Goal: Contribute content

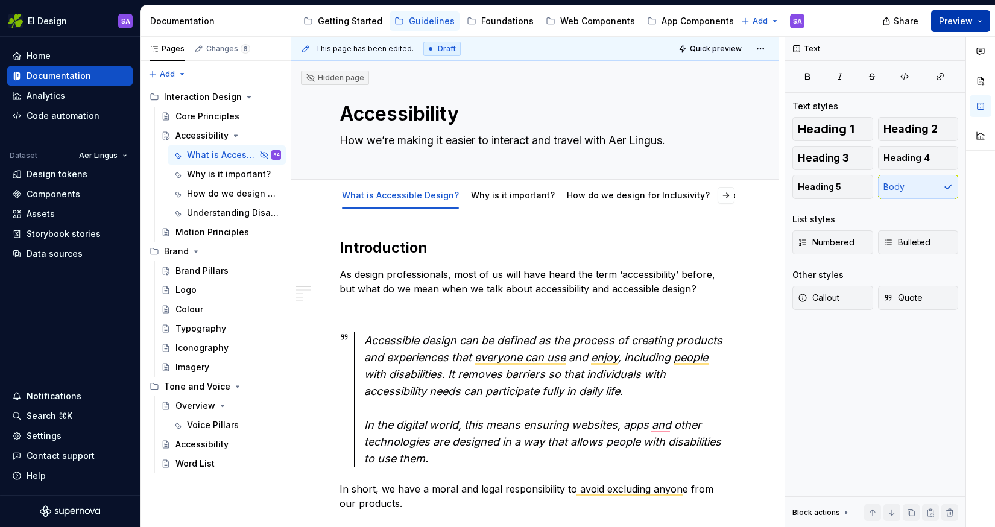
click at [965, 25] on span "Preview" at bounding box center [956, 21] width 34 height 12
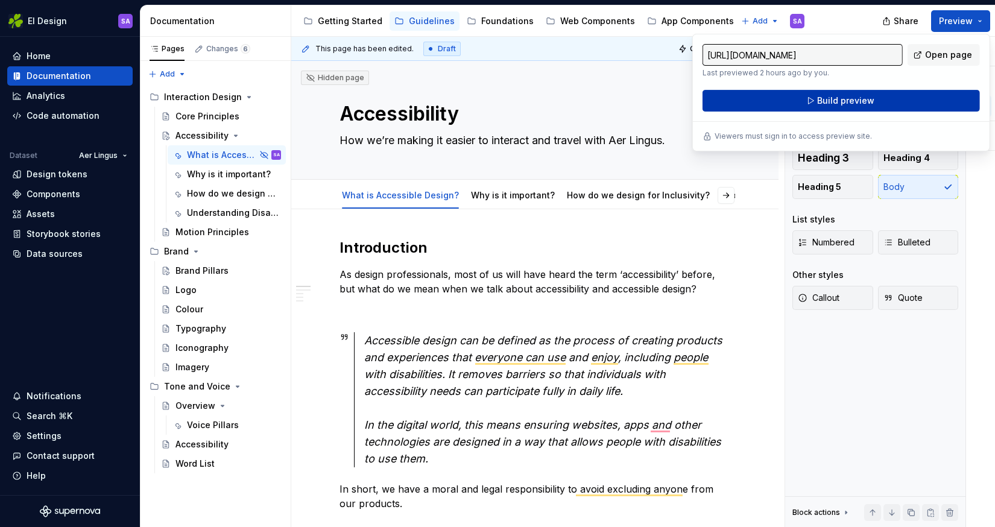
click at [839, 95] on span "Build preview" at bounding box center [845, 101] width 57 height 12
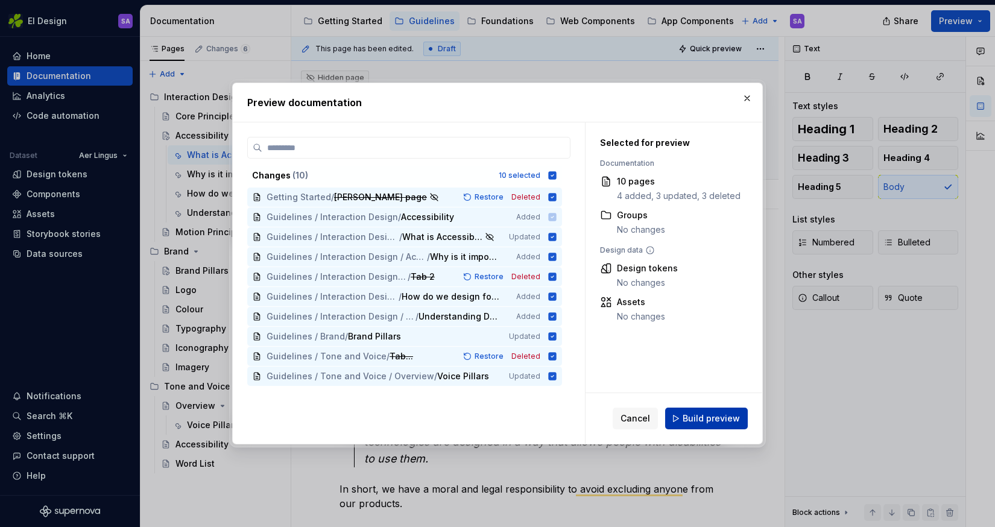
click at [709, 413] on button "Build preview" at bounding box center [706, 419] width 83 height 22
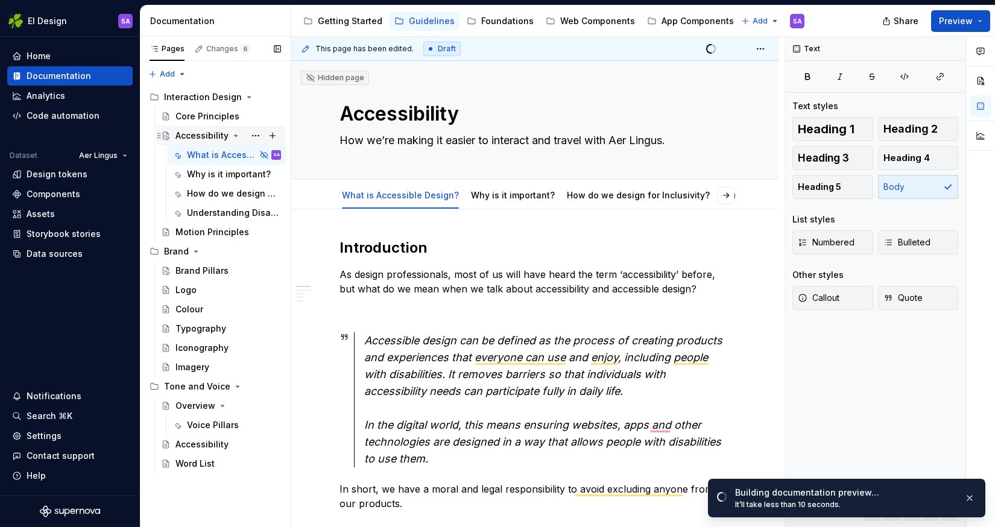
click at [214, 136] on div "Accessibility" at bounding box center [202, 136] width 53 height 12
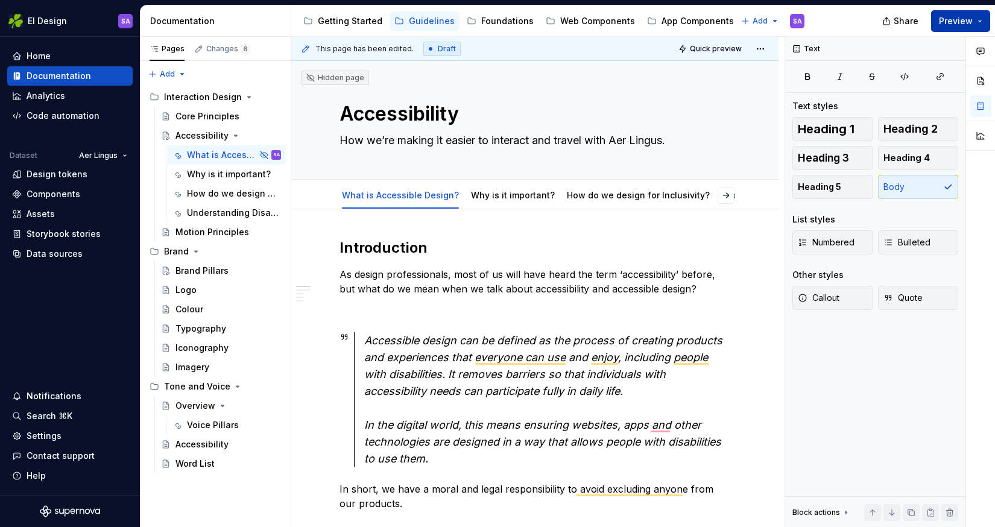
click at [957, 21] on span "Preview" at bounding box center [956, 21] width 34 height 12
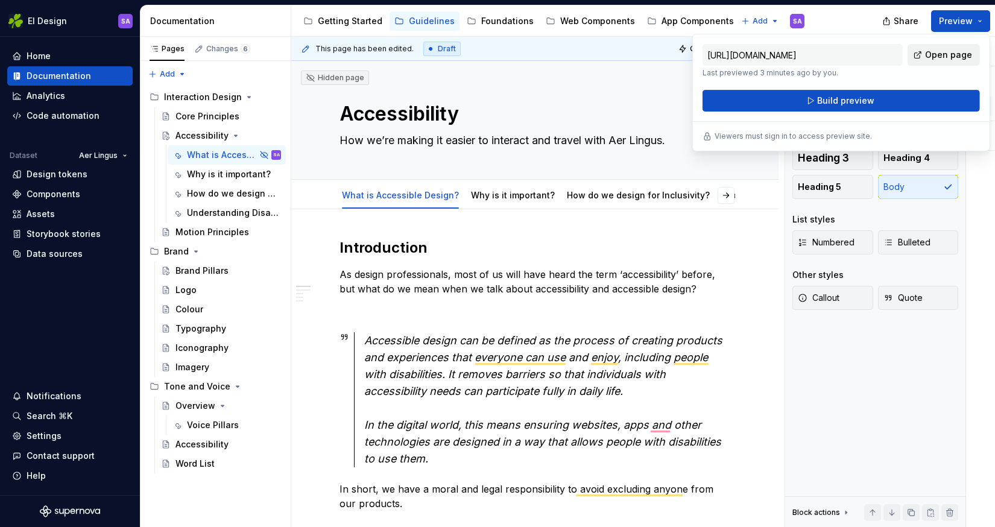
click at [956, 52] on span "Open page" at bounding box center [948, 55] width 47 height 12
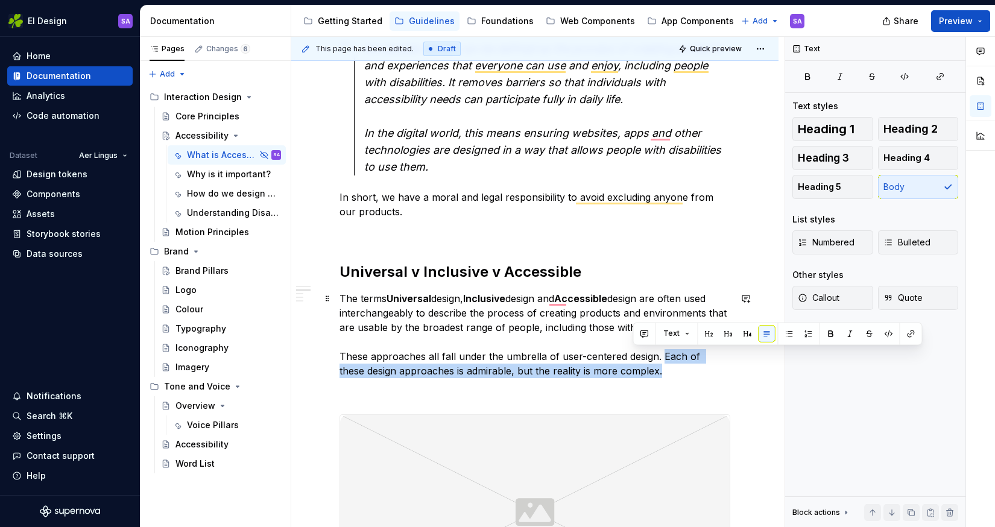
drag, startPoint x: 640, startPoint y: 375, endPoint x: 661, endPoint y: 360, distance: 25.9
click at [661, 360] on p "The terms Universal design, Inclusive design and Accessible design are often us…" at bounding box center [535, 334] width 391 height 87
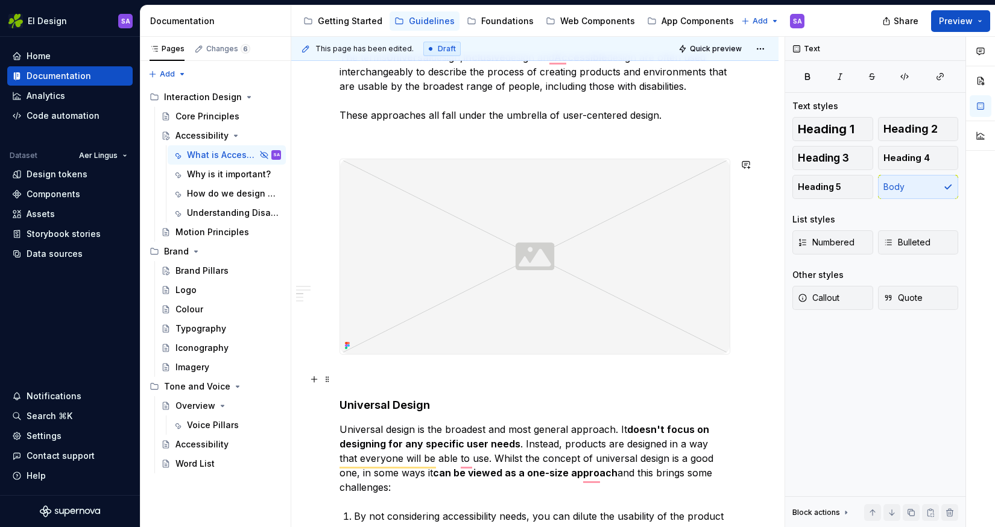
scroll to position [556, 0]
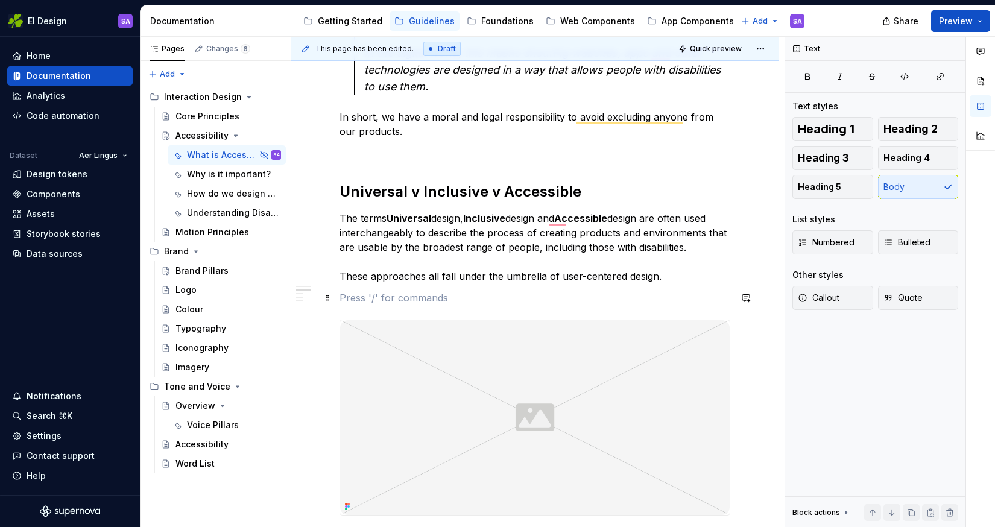
click at [650, 293] on p "To enrich screen reader interactions, please activate Accessibility in Grammarl…" at bounding box center [535, 298] width 391 height 14
click at [684, 272] on p "The terms Universal design, Inclusive design and Accessible design are often us…" at bounding box center [535, 254] width 391 height 87
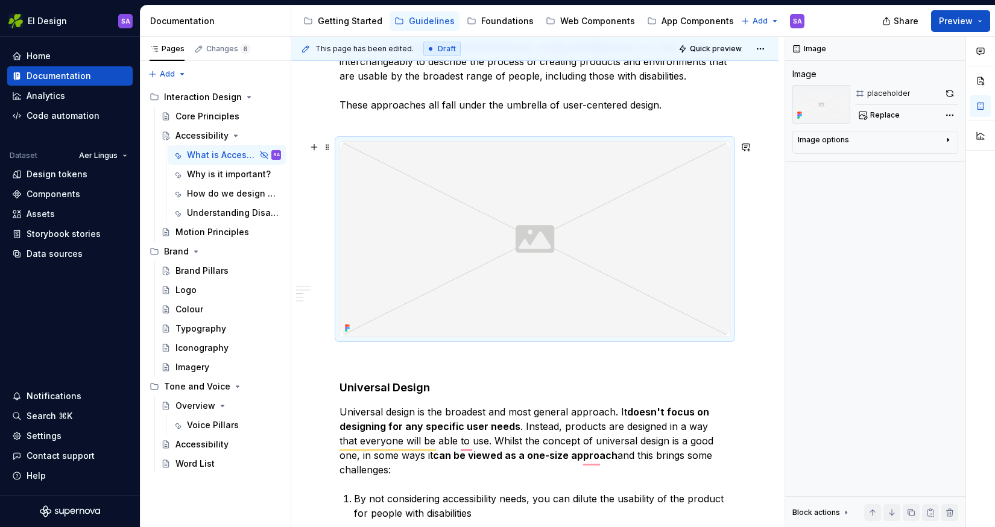
click at [555, 220] on img "To enrich screen reader interactions, please activate Accessibility in Grammarl…" at bounding box center [535, 239] width 390 height 195
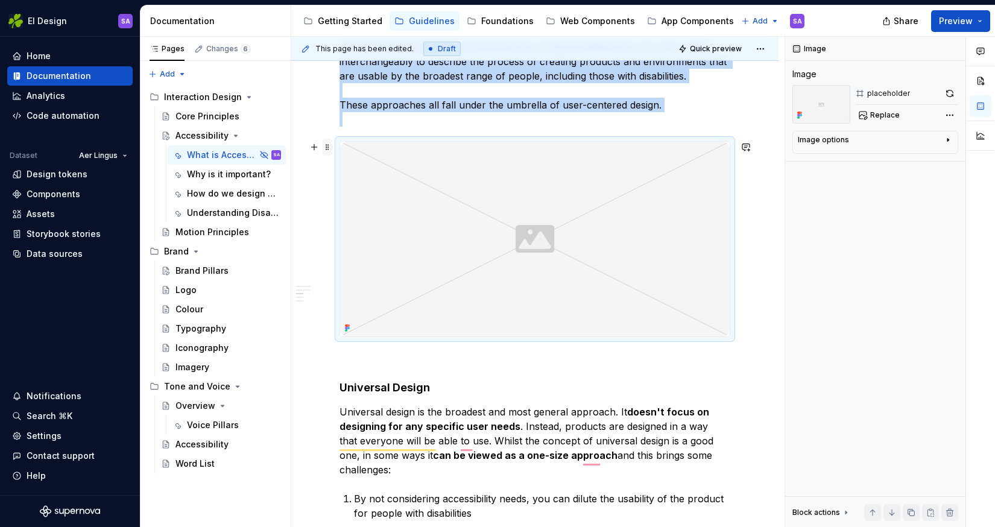
click at [327, 148] on span at bounding box center [328, 147] width 10 height 17
click at [752, 148] on button "button" at bounding box center [746, 147] width 17 height 17
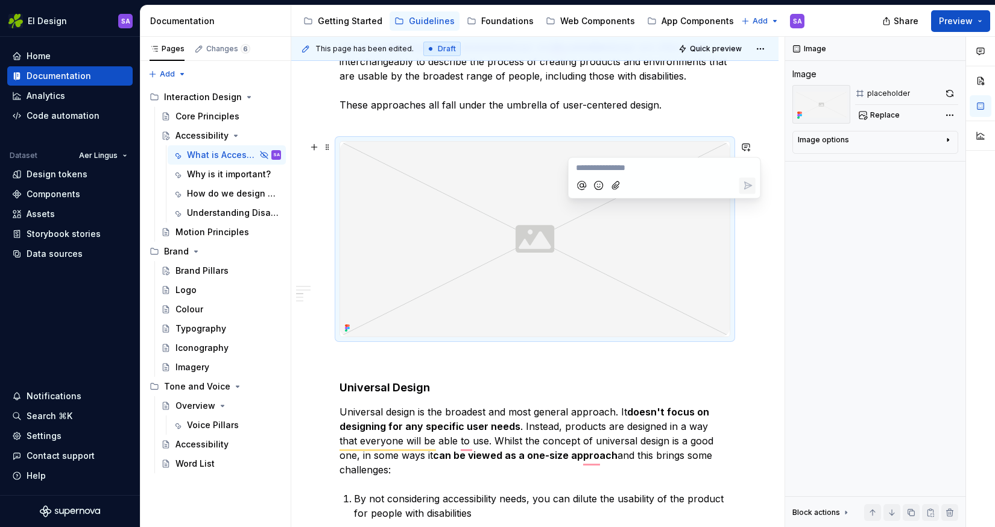
click at [769, 250] on div "Introduction As design professionals, most of us will have heard the term ‘acce…" at bounding box center [534, 386] width 487 height 1440
click at [884, 112] on span "Replace" at bounding box center [886, 115] width 30 height 10
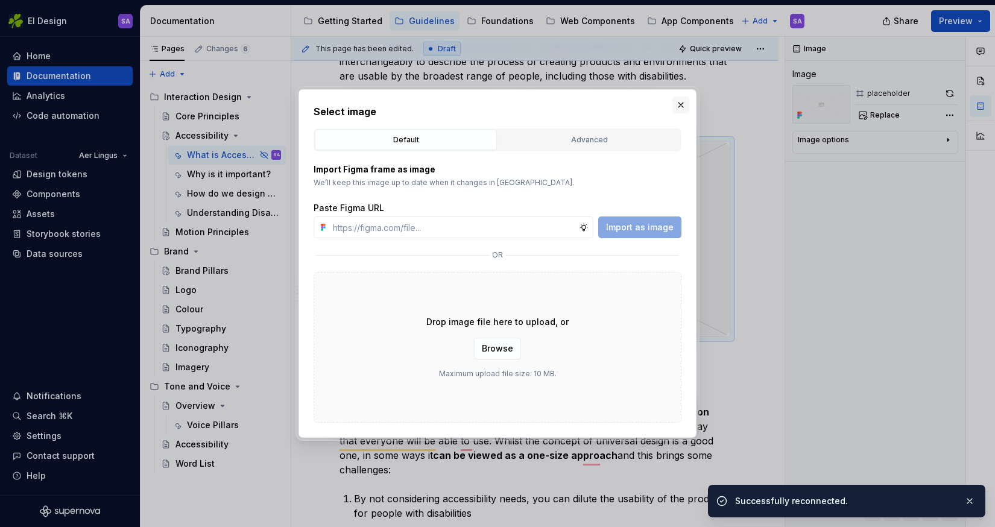
click at [681, 104] on button "button" at bounding box center [681, 105] width 17 height 17
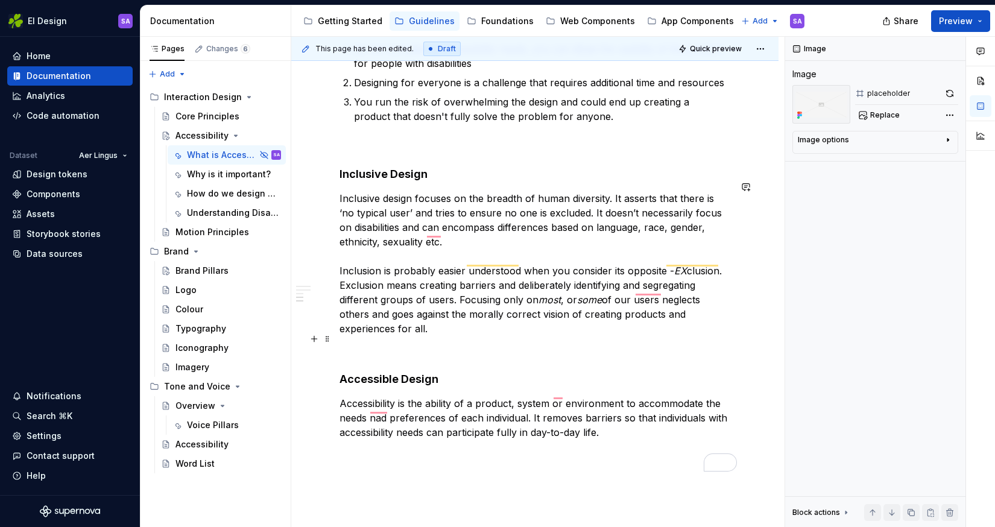
scroll to position [1048, 0]
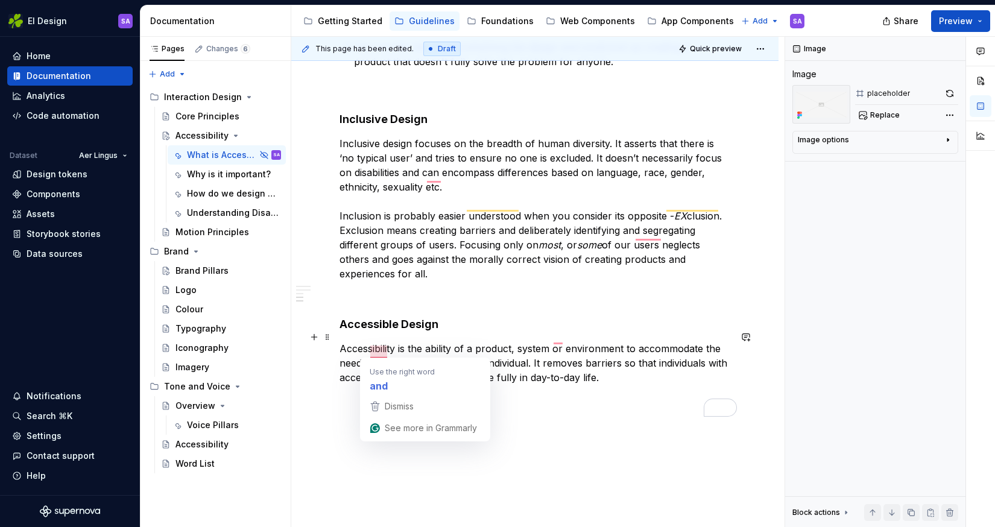
click at [386, 350] on p "Accessibility is the ability of a product, system or environment to accommodate…" at bounding box center [535, 362] width 391 height 43
type textarea "*"
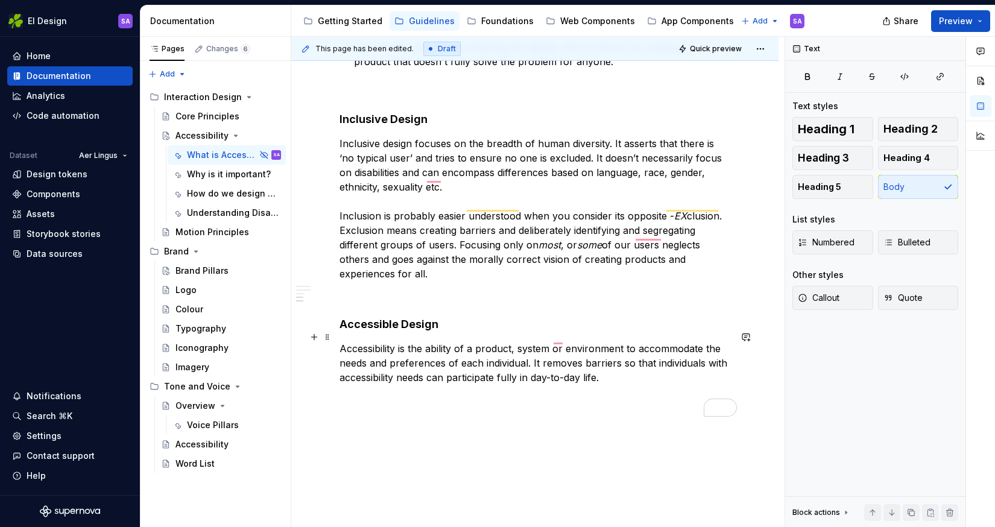
click at [489, 344] on p "Accessibility is the ability of a product, system or environment to accommodate…" at bounding box center [535, 362] width 391 height 43
click at [498, 341] on p "Accessibility is the ability of a product, system or environment to accommodate…" at bounding box center [535, 362] width 391 height 43
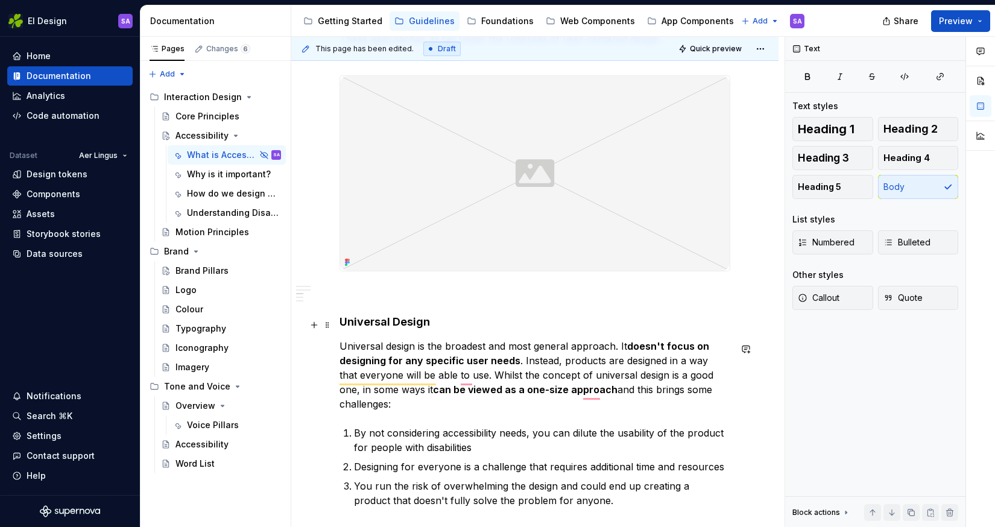
scroll to position [542, 0]
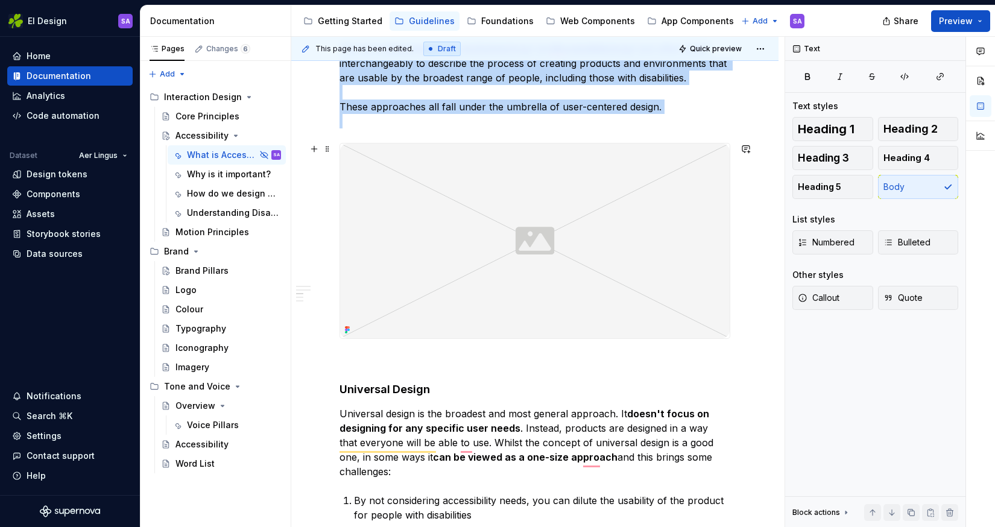
click at [655, 205] on img "To enrich screen reader interactions, please activate Accessibility in Grammarl…" at bounding box center [535, 241] width 390 height 195
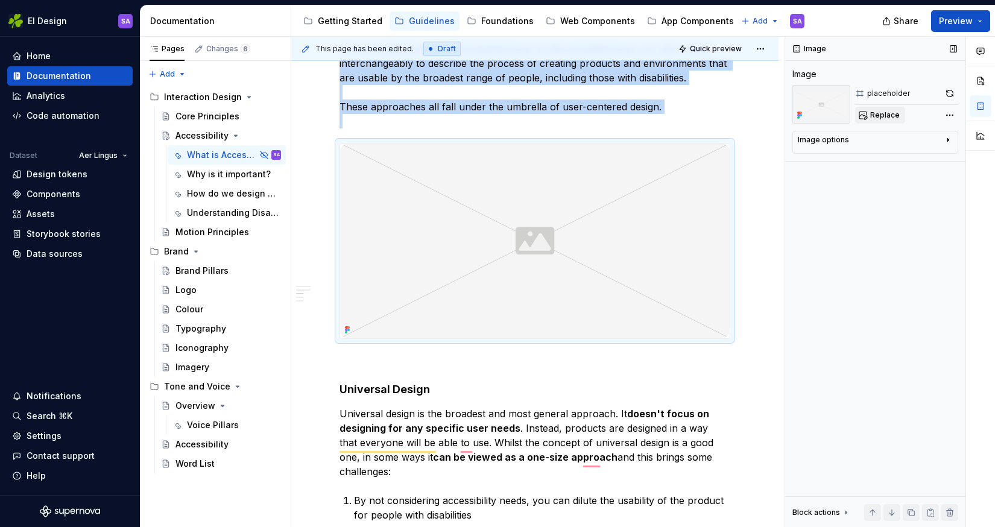
click at [881, 115] on span "Replace" at bounding box center [886, 115] width 30 height 10
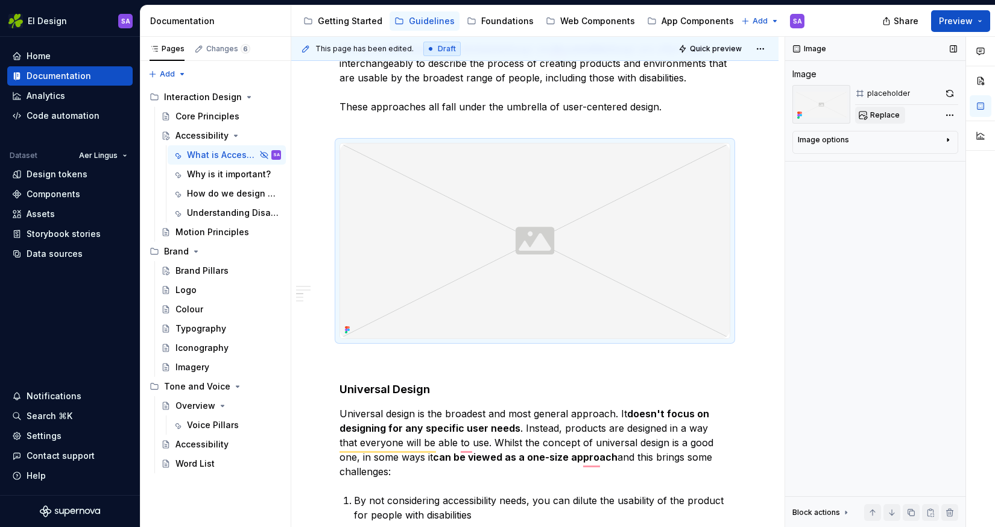
type textarea "*"
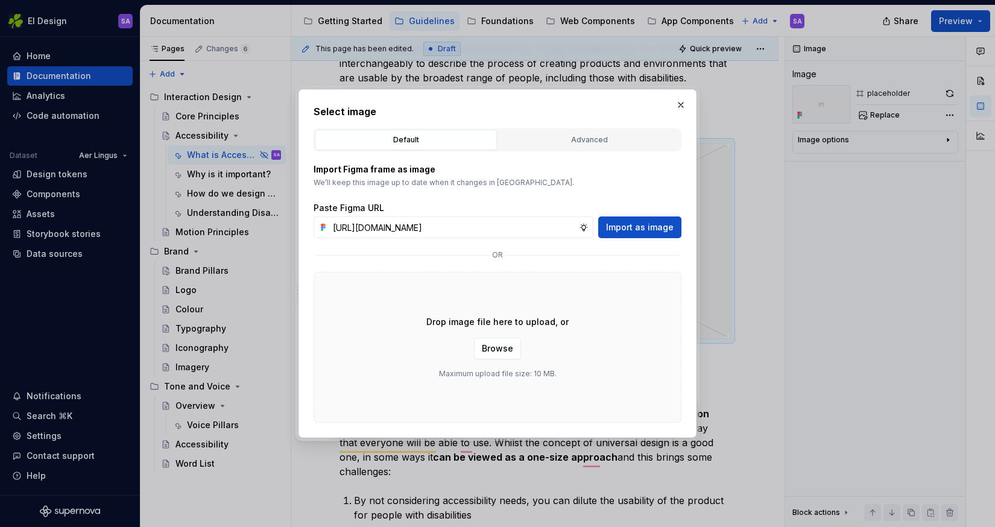
scroll to position [0, 245]
type input "[URL][DOMAIN_NAME]"
click at [631, 235] on button "Import as image" at bounding box center [639, 228] width 83 height 22
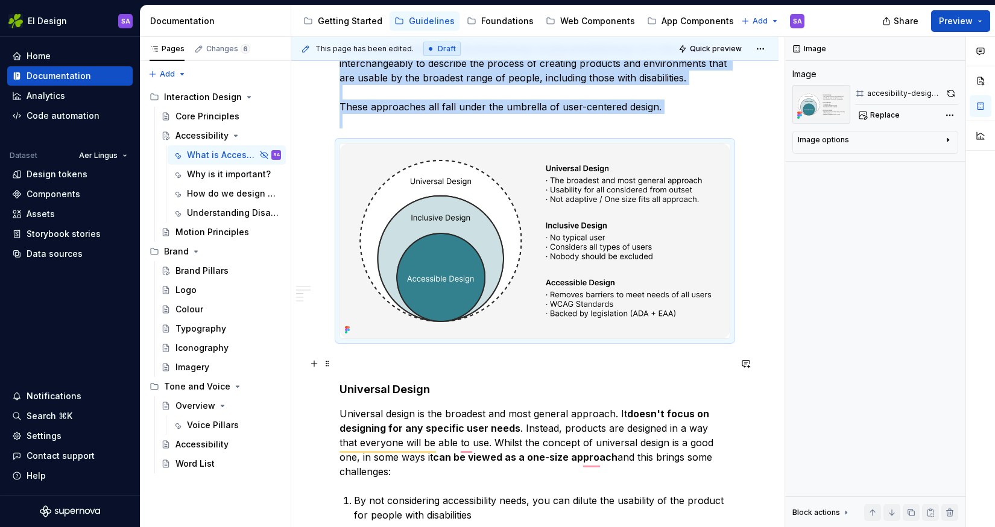
click at [755, 357] on button "button" at bounding box center [746, 363] width 17 height 17
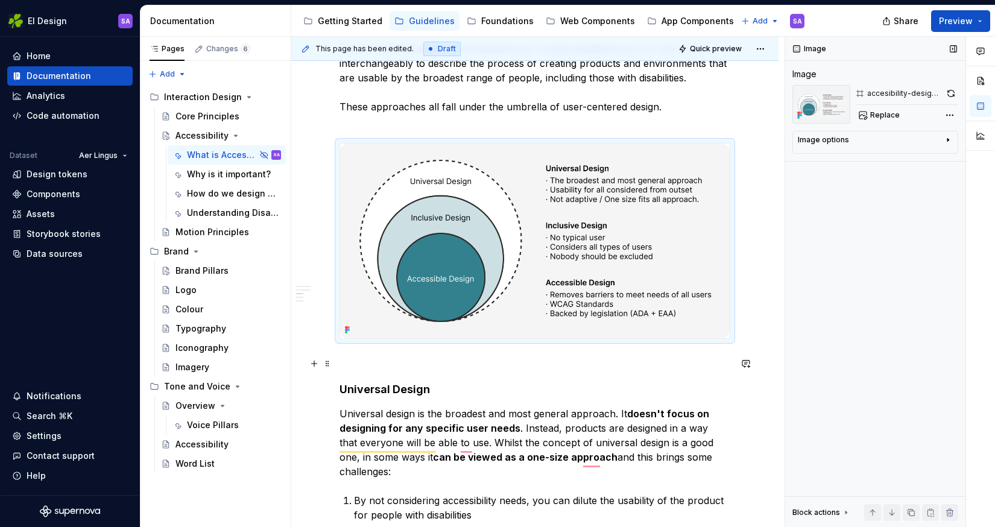
click at [814, 266] on div "Image Image accesibility-design-terms Replace Image options Alignment Alt Capti…" at bounding box center [875, 282] width 180 height 491
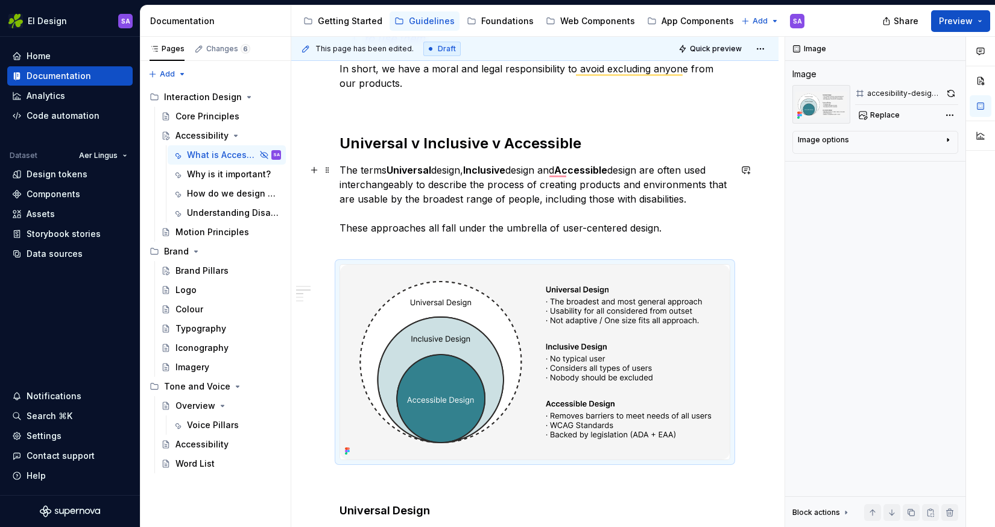
scroll to position [401, 0]
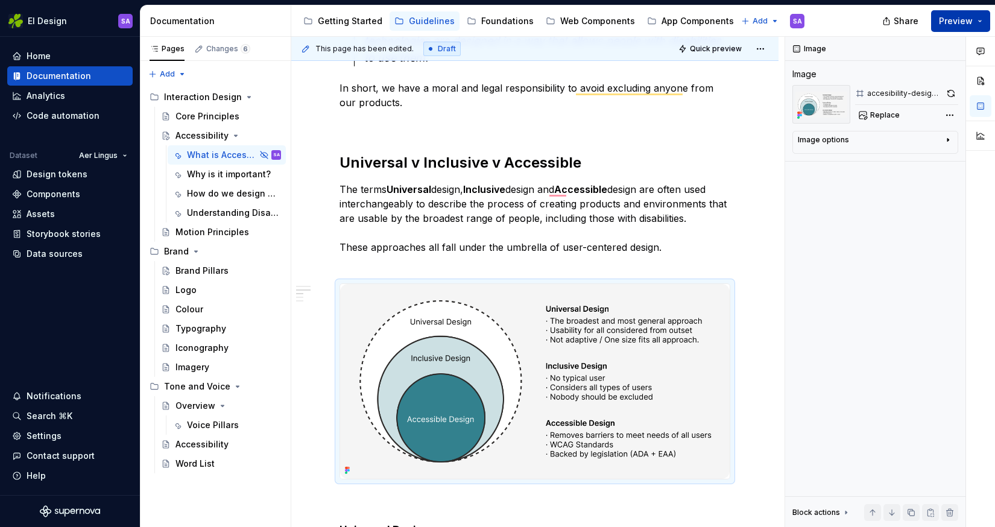
click at [953, 16] on span "Preview" at bounding box center [956, 21] width 34 height 12
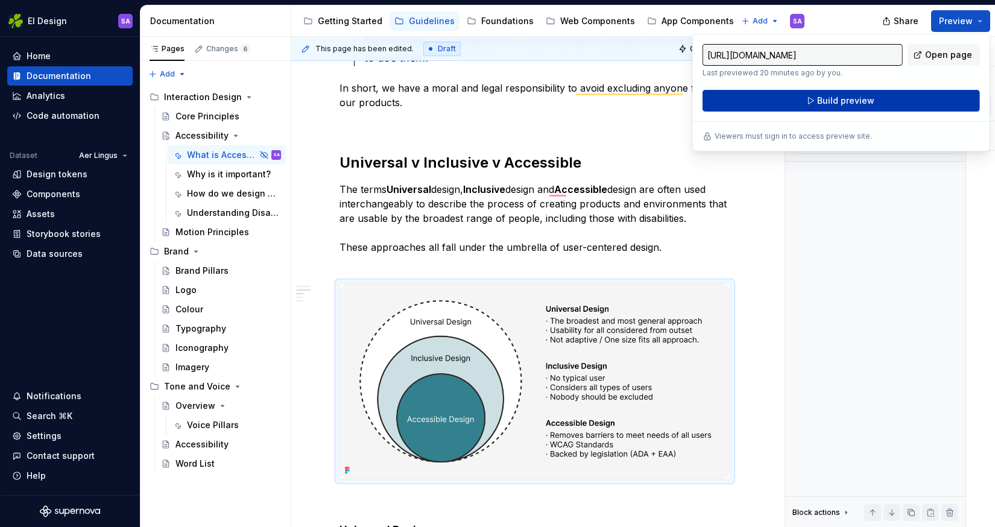
click at [845, 103] on span "Build preview" at bounding box center [845, 101] width 57 height 12
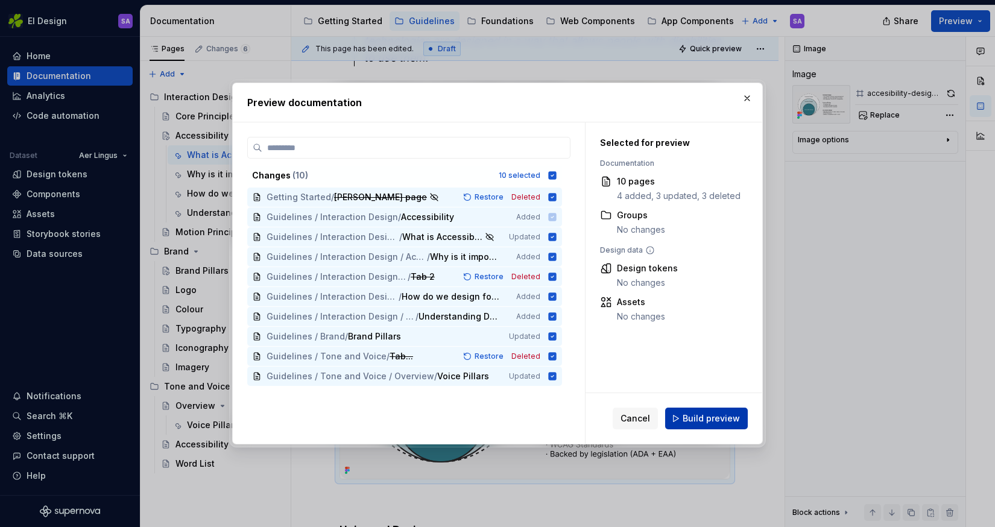
click at [706, 414] on span "Build preview" at bounding box center [711, 419] width 57 height 12
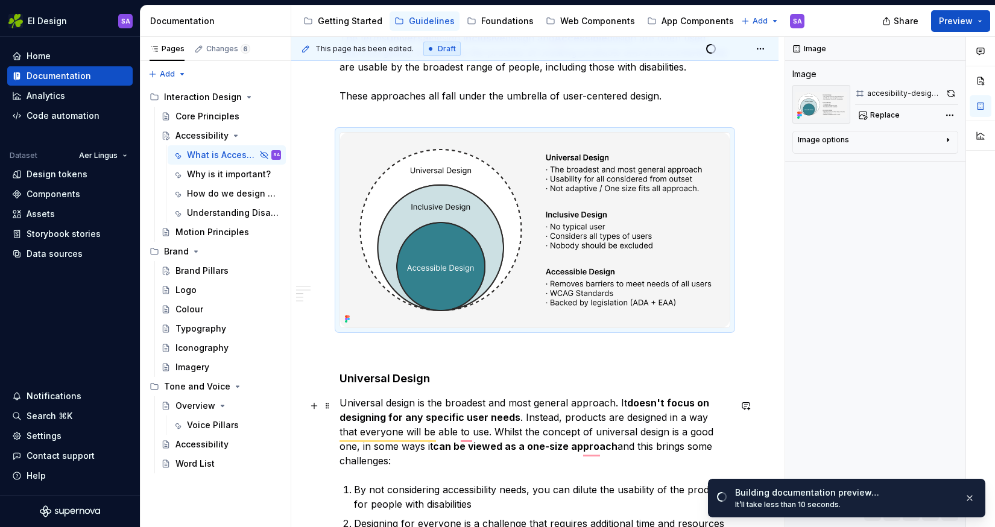
scroll to position [559, 0]
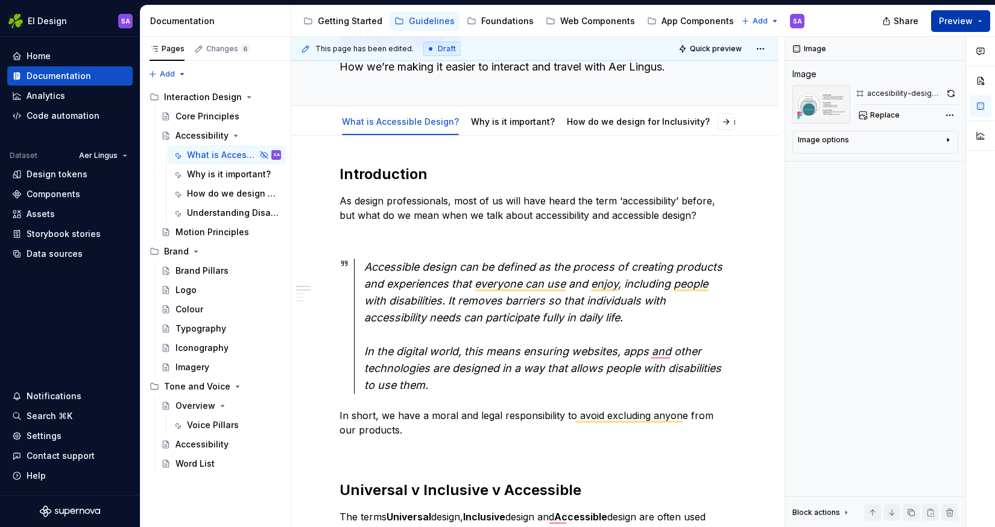
click at [974, 23] on button "Preview" at bounding box center [960, 21] width 59 height 22
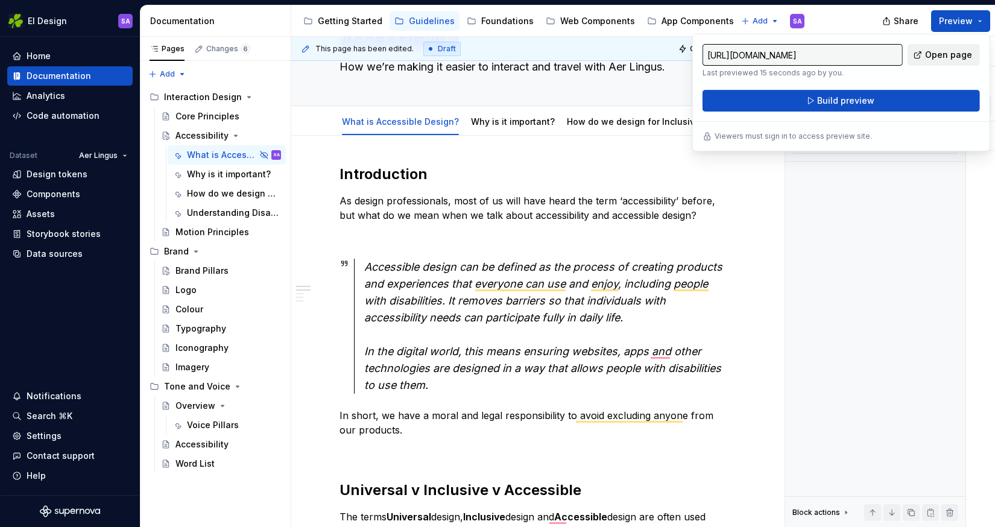
click at [936, 58] on span "Open page" at bounding box center [948, 55] width 47 height 12
click at [872, 195] on div "Image Image accesibility-design-terms Replace Image options Alignment Alt Capti…" at bounding box center [875, 282] width 180 height 491
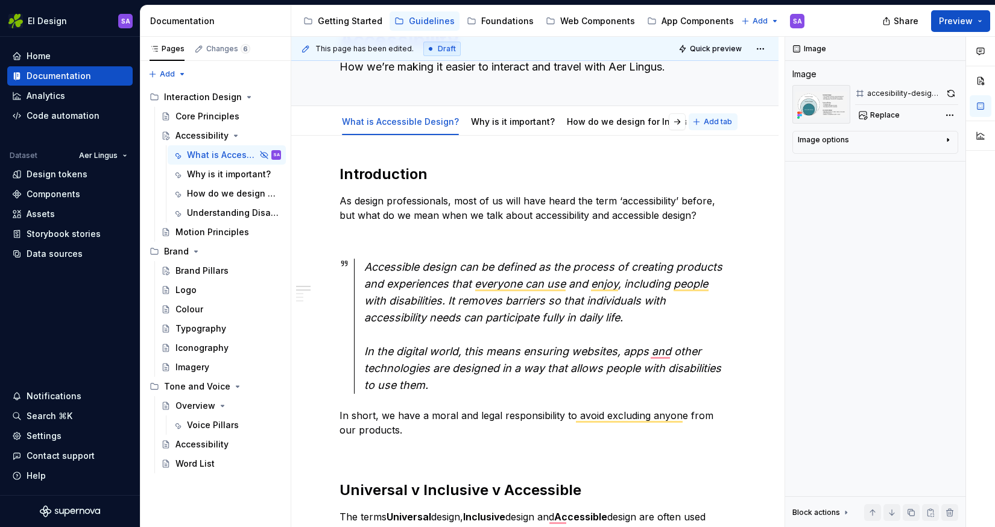
click at [732, 122] on span "Add tab" at bounding box center [718, 122] width 28 height 10
type textarea "*"
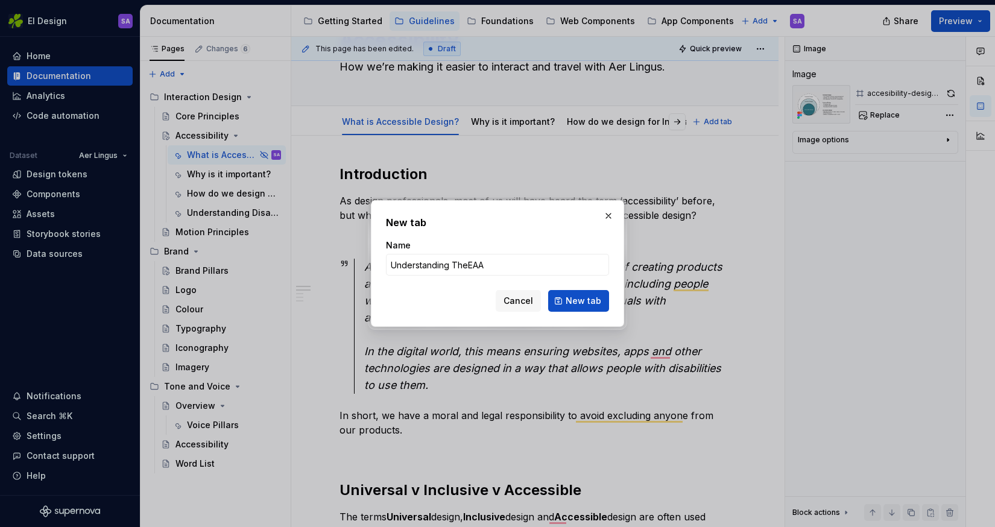
type input "Understanding The EAA"
type textarea "*"
drag, startPoint x: 469, startPoint y: 265, endPoint x: 388, endPoint y: 264, distance: 80.2
click at [388, 264] on input "Understanding The EAA" at bounding box center [497, 265] width 223 height 22
type input "EAA"
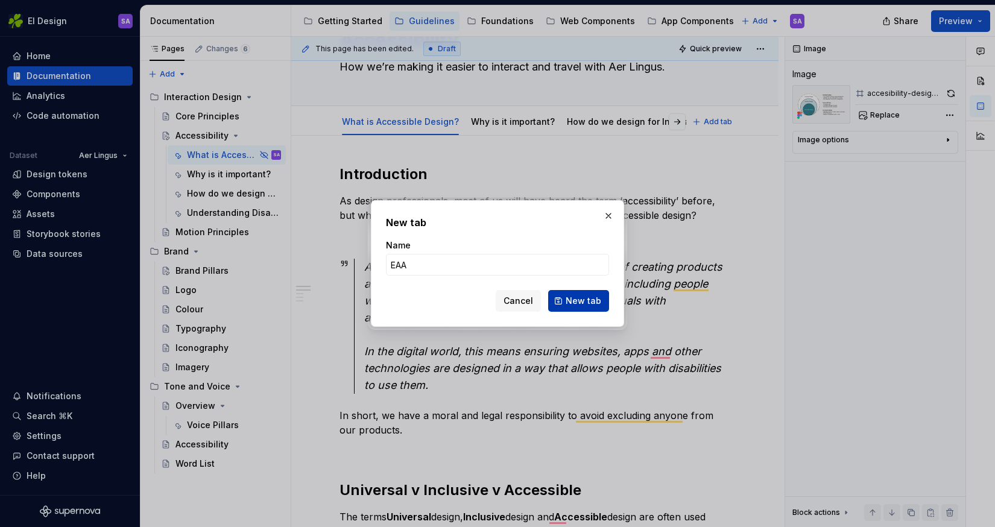
click at [585, 305] on span "New tab" at bounding box center [584, 301] width 36 height 12
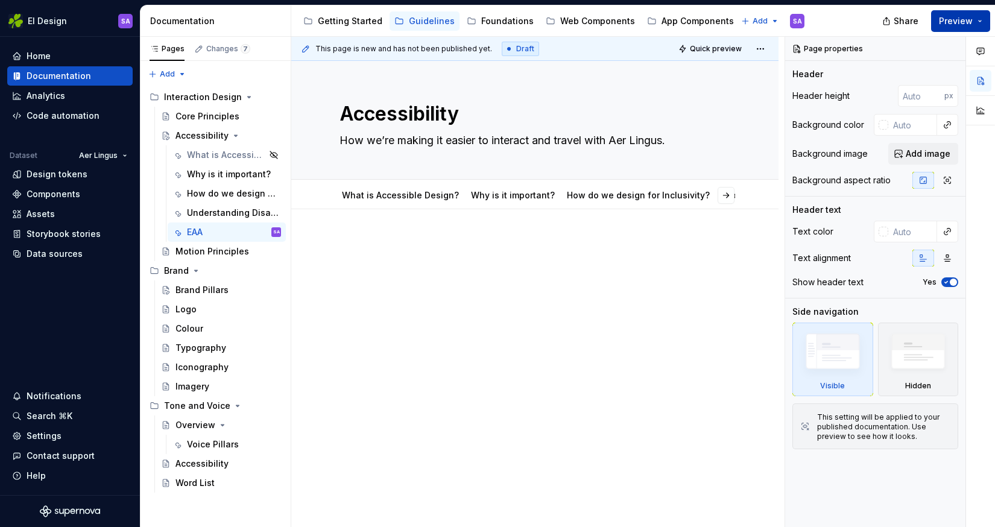
click at [961, 19] on span "Preview" at bounding box center [956, 21] width 34 height 12
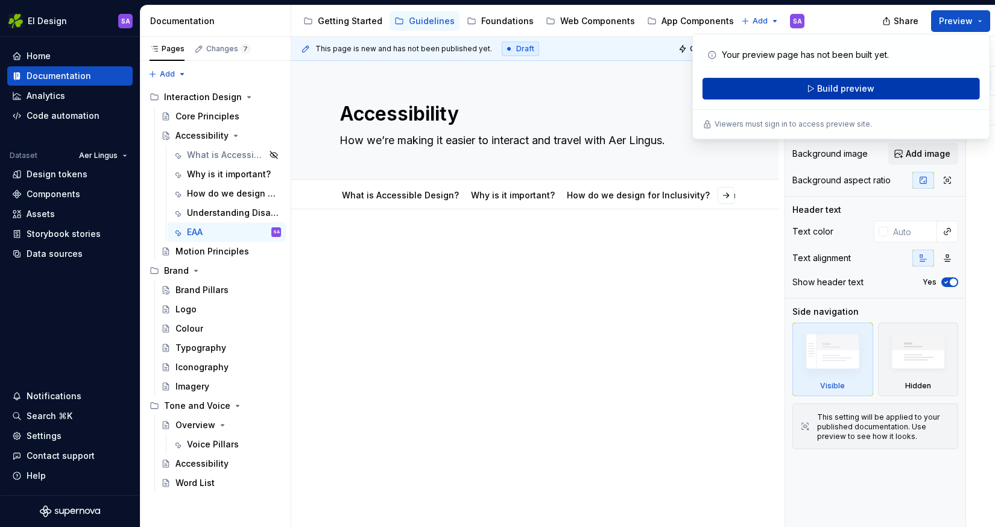
click at [849, 91] on span "Build preview" at bounding box center [845, 89] width 57 height 12
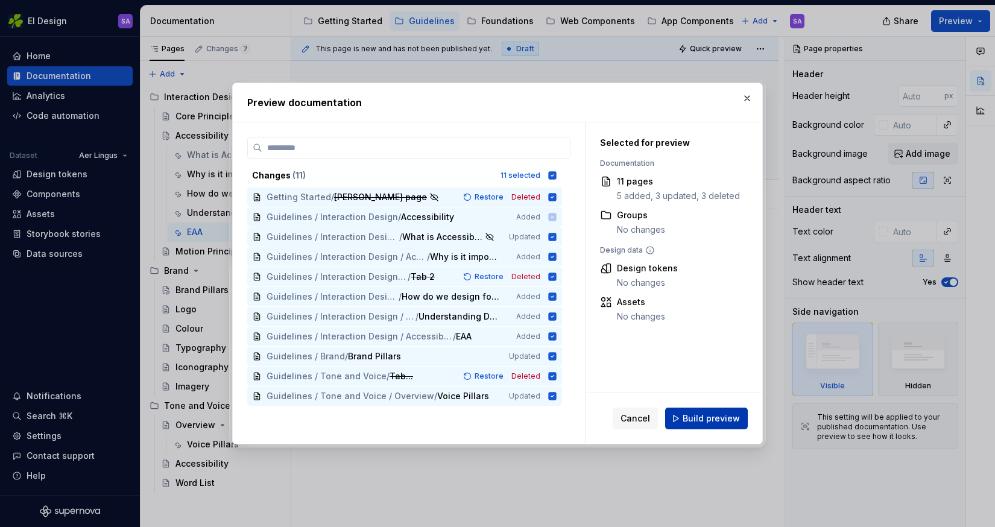
click at [718, 414] on span "Build preview" at bounding box center [711, 419] width 57 height 12
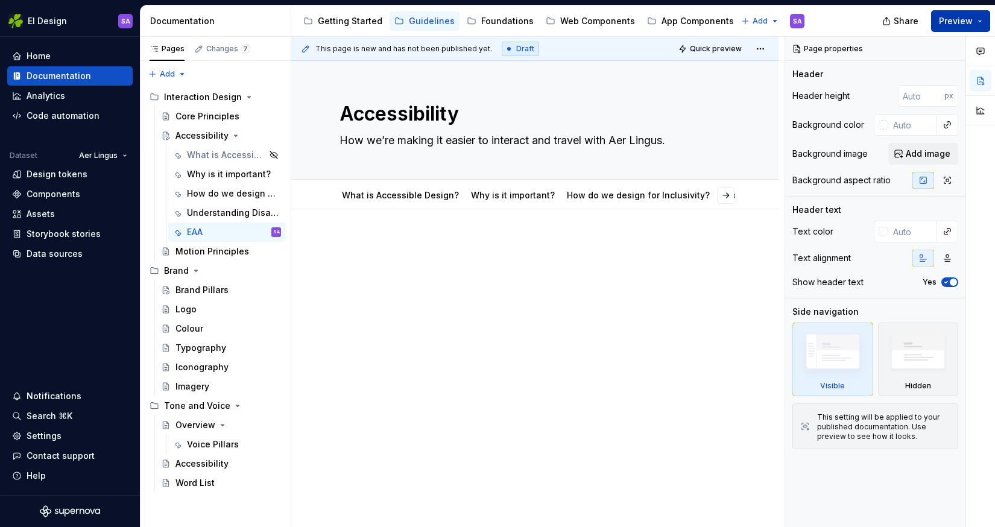
click at [966, 19] on span "Preview" at bounding box center [956, 21] width 34 height 12
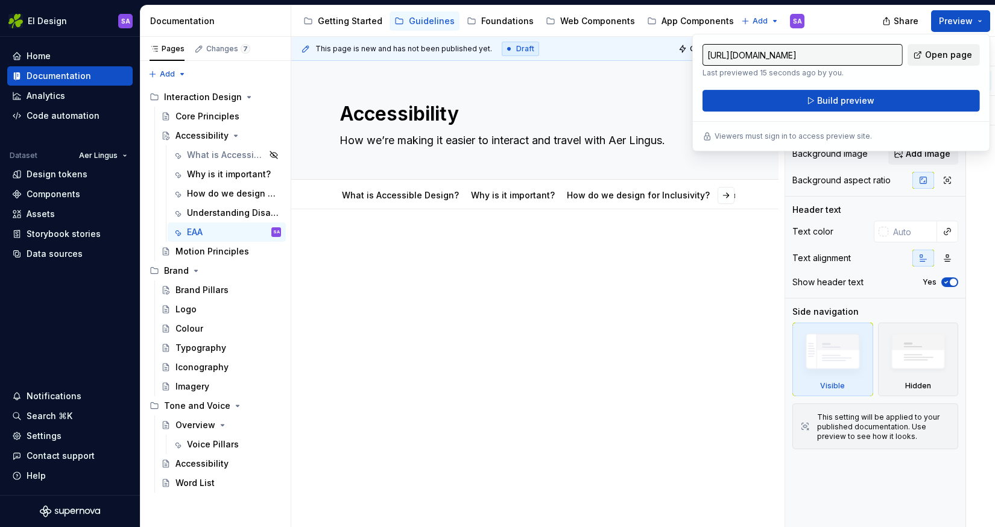
click at [942, 52] on span "Open page" at bounding box center [948, 55] width 47 height 12
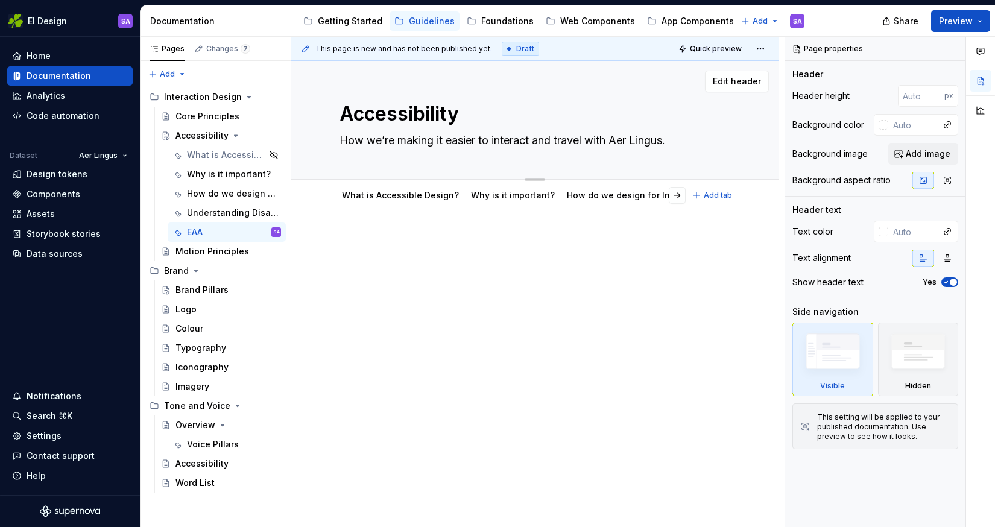
click at [467, 87] on div "Edit header" at bounding box center [530, 82] width 478 height 22
click at [276, 155] on button "Page tree" at bounding box center [272, 155] width 17 height 17
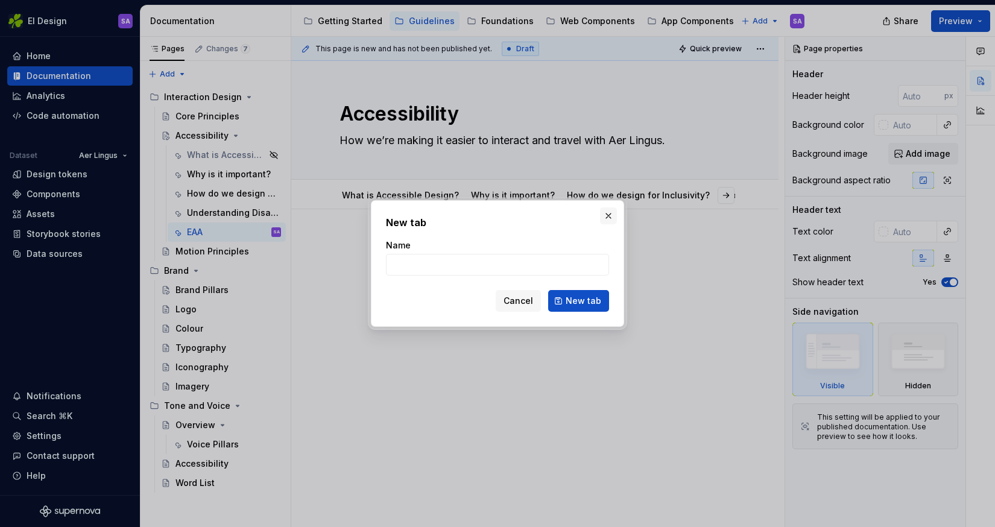
click at [611, 215] on button "button" at bounding box center [608, 216] width 17 height 17
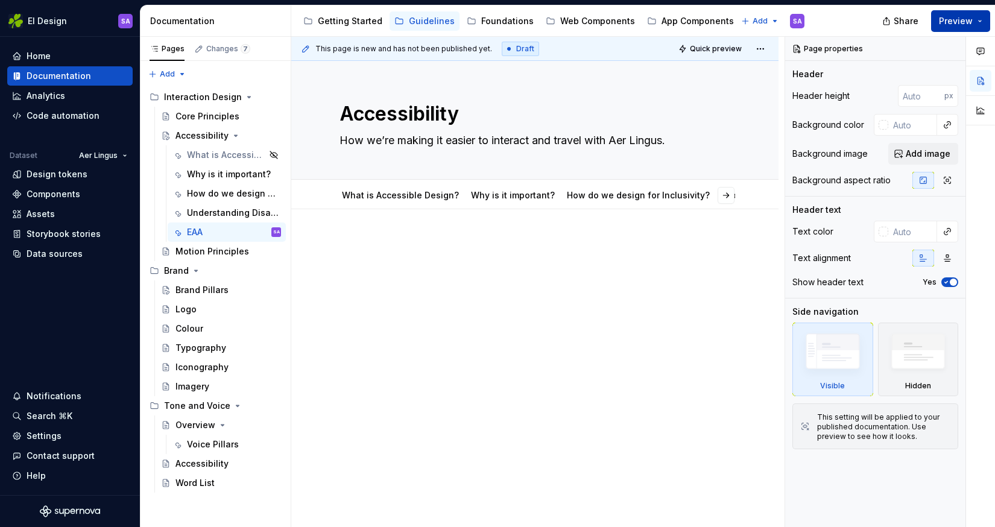
click at [957, 19] on span "Preview" at bounding box center [956, 21] width 34 height 12
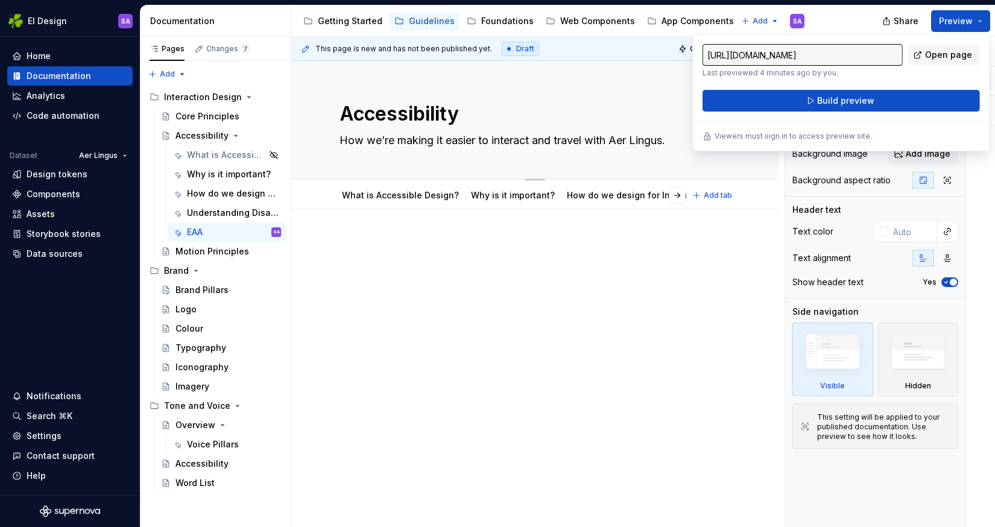
click at [662, 77] on div "Edit header" at bounding box center [530, 82] width 478 height 22
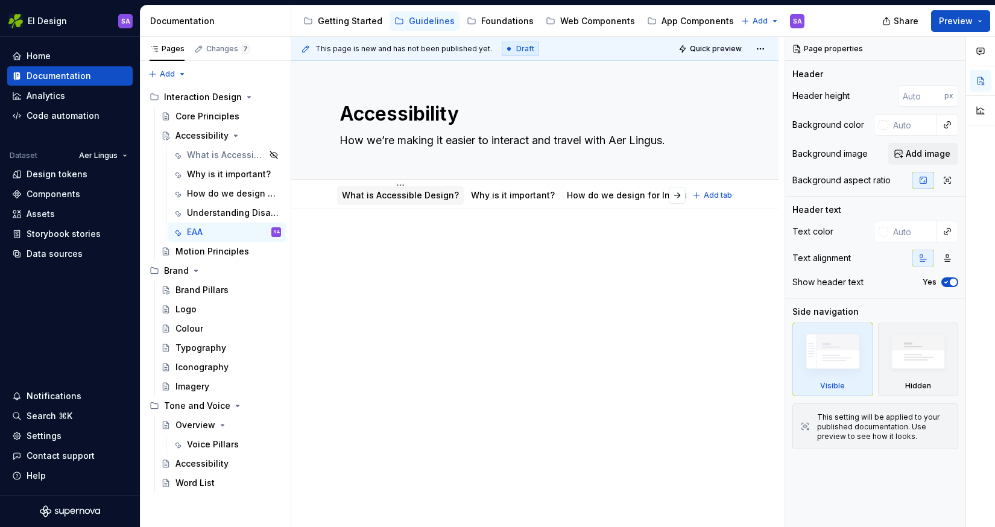
click at [428, 189] on div "What is Accessible Design?" at bounding box center [400, 195] width 117 height 12
click at [214, 215] on div "Understanding Disability" at bounding box center [216, 213] width 58 height 12
click at [215, 192] on div "How do we design for Inclusivity?" at bounding box center [216, 194] width 58 height 12
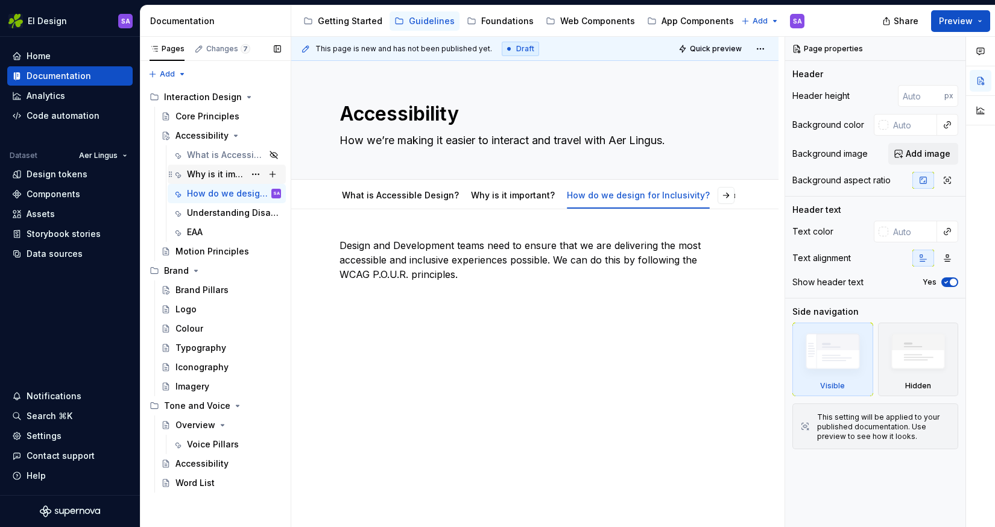
click at [217, 171] on div "Why is it important?" at bounding box center [216, 174] width 58 height 12
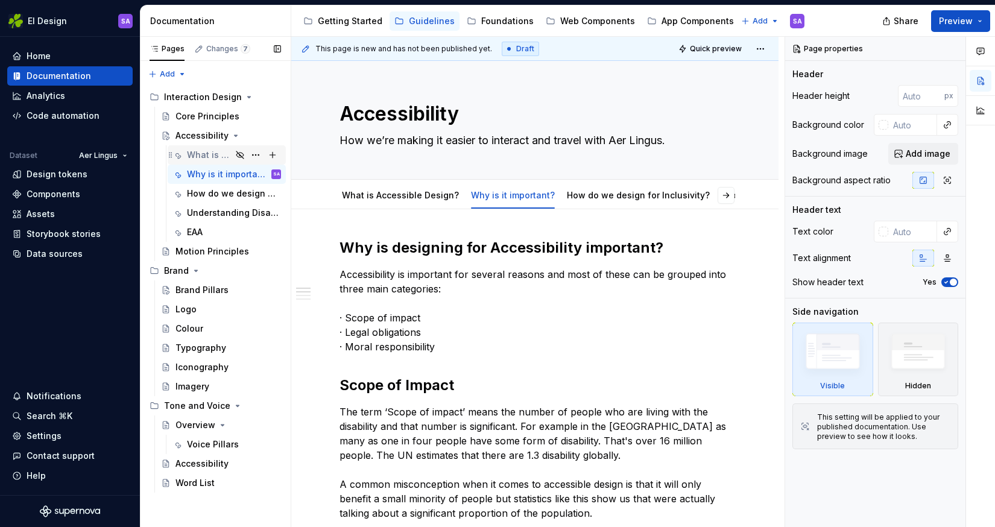
click at [220, 157] on div "What is Accessible Design?" at bounding box center [209, 155] width 45 height 12
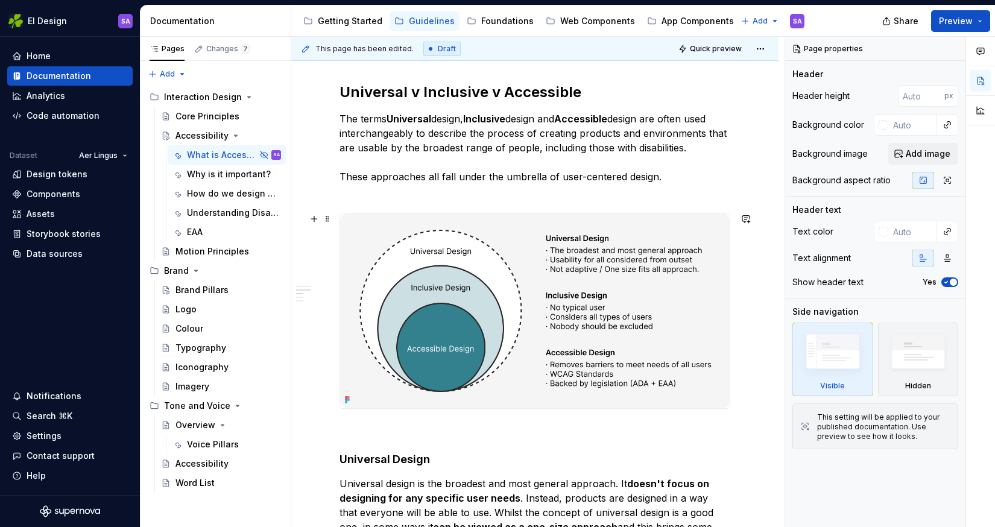
scroll to position [509, 0]
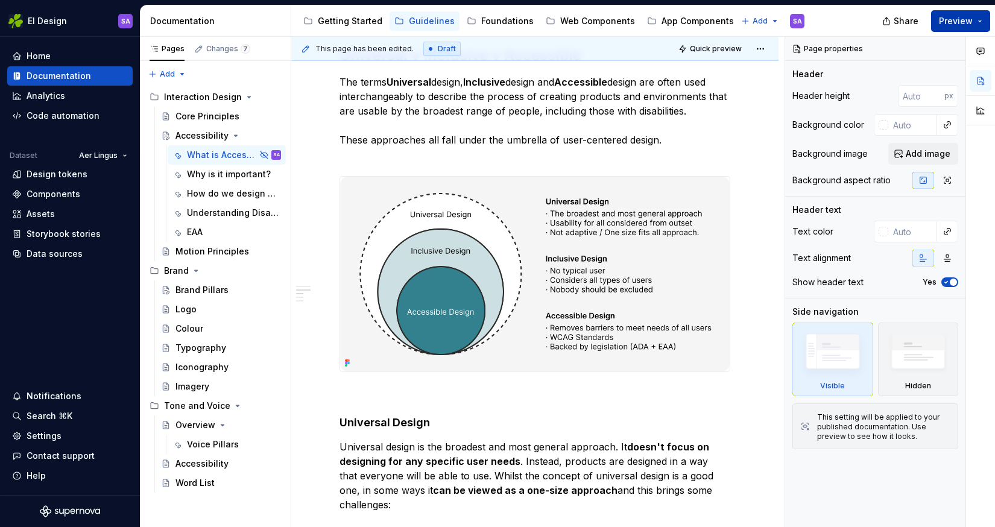
click at [967, 15] on span "Preview" at bounding box center [956, 21] width 34 height 12
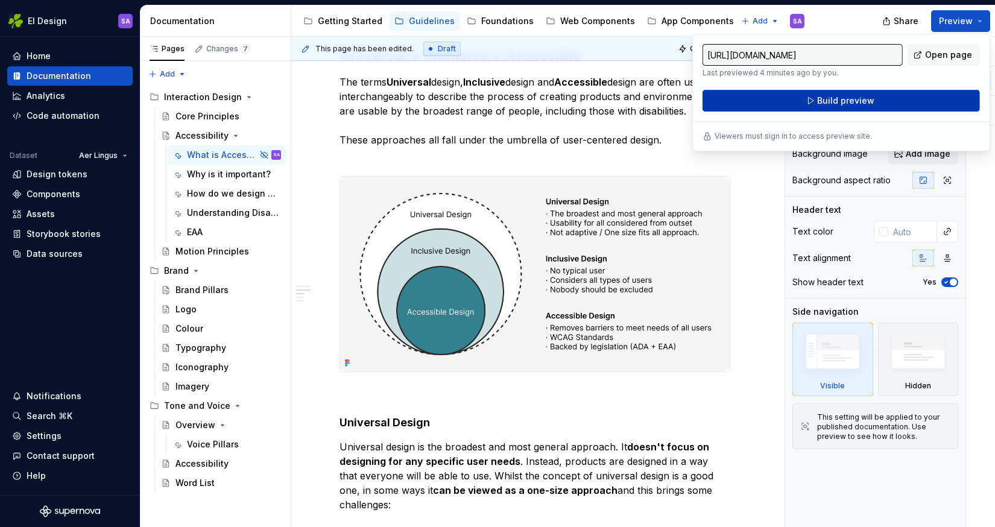
click at [851, 103] on span "Build preview" at bounding box center [845, 101] width 57 height 12
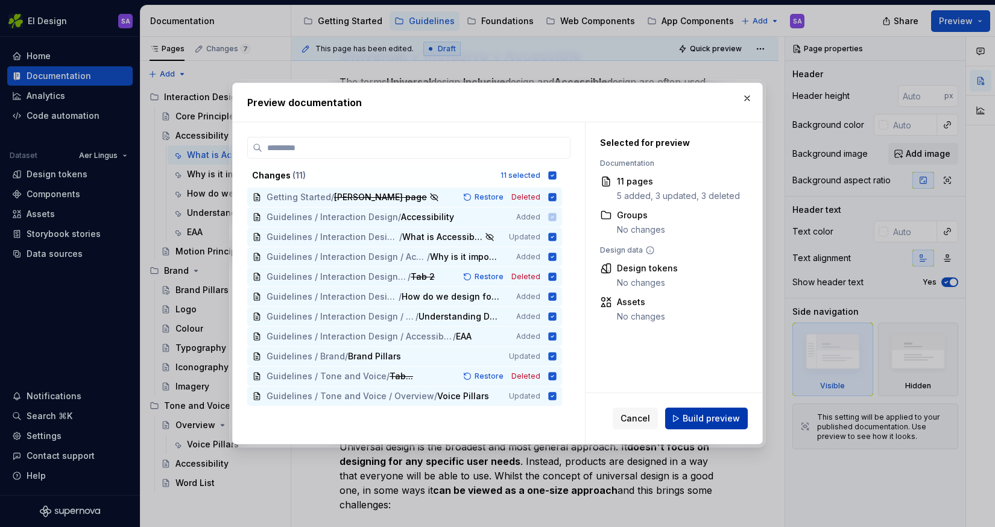
click at [706, 416] on span "Build preview" at bounding box center [711, 419] width 57 height 12
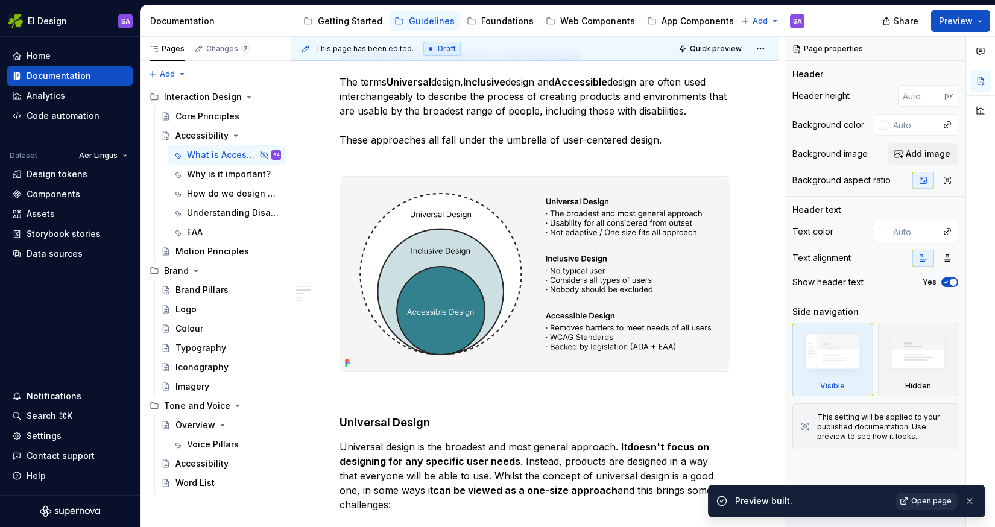
click at [937, 503] on span "Open page" at bounding box center [932, 501] width 40 height 10
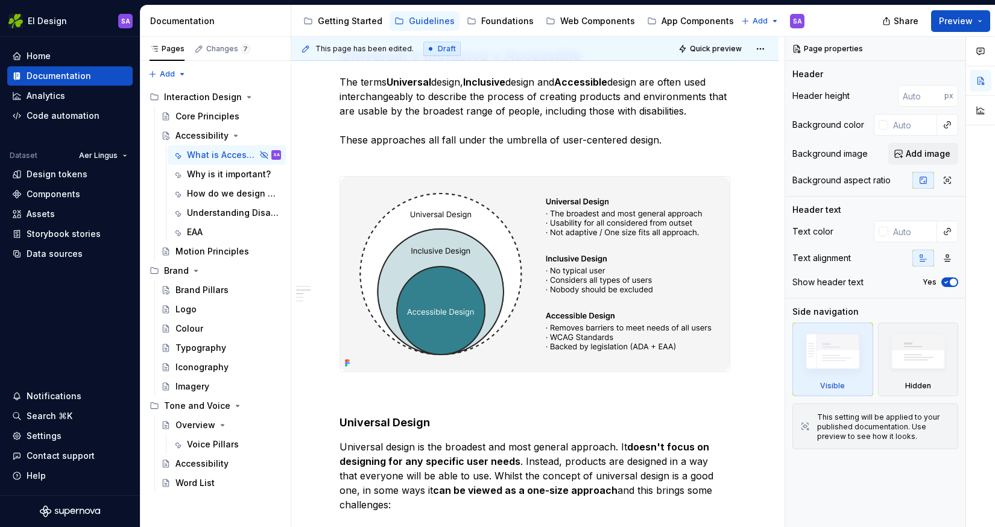
type textarea "*"
